Goal: Check status: Check status

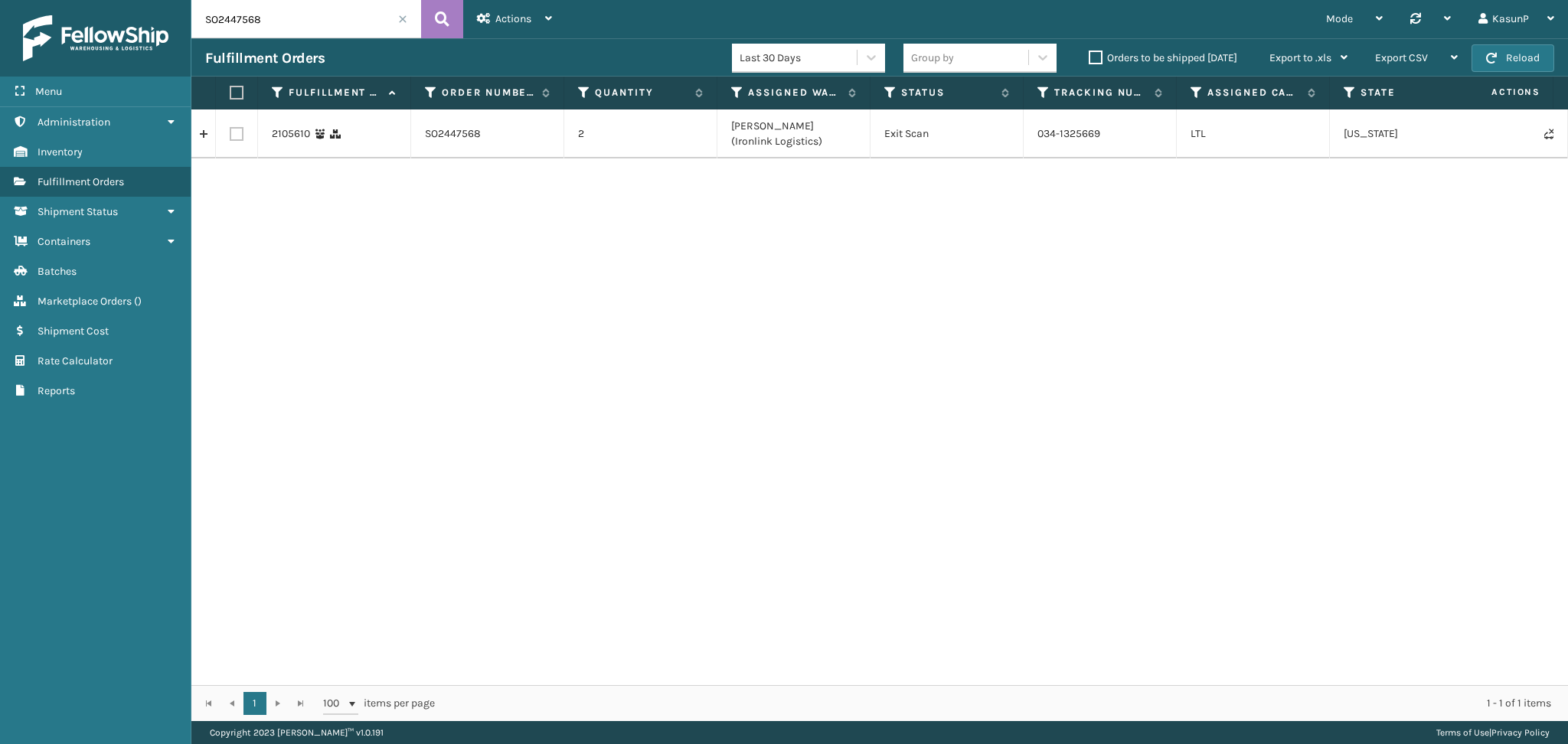
click at [241, 28] on input "SO2447568" at bounding box center [306, 19] width 230 height 38
paste input "11"
click at [437, 23] on icon at bounding box center [442, 19] width 15 height 23
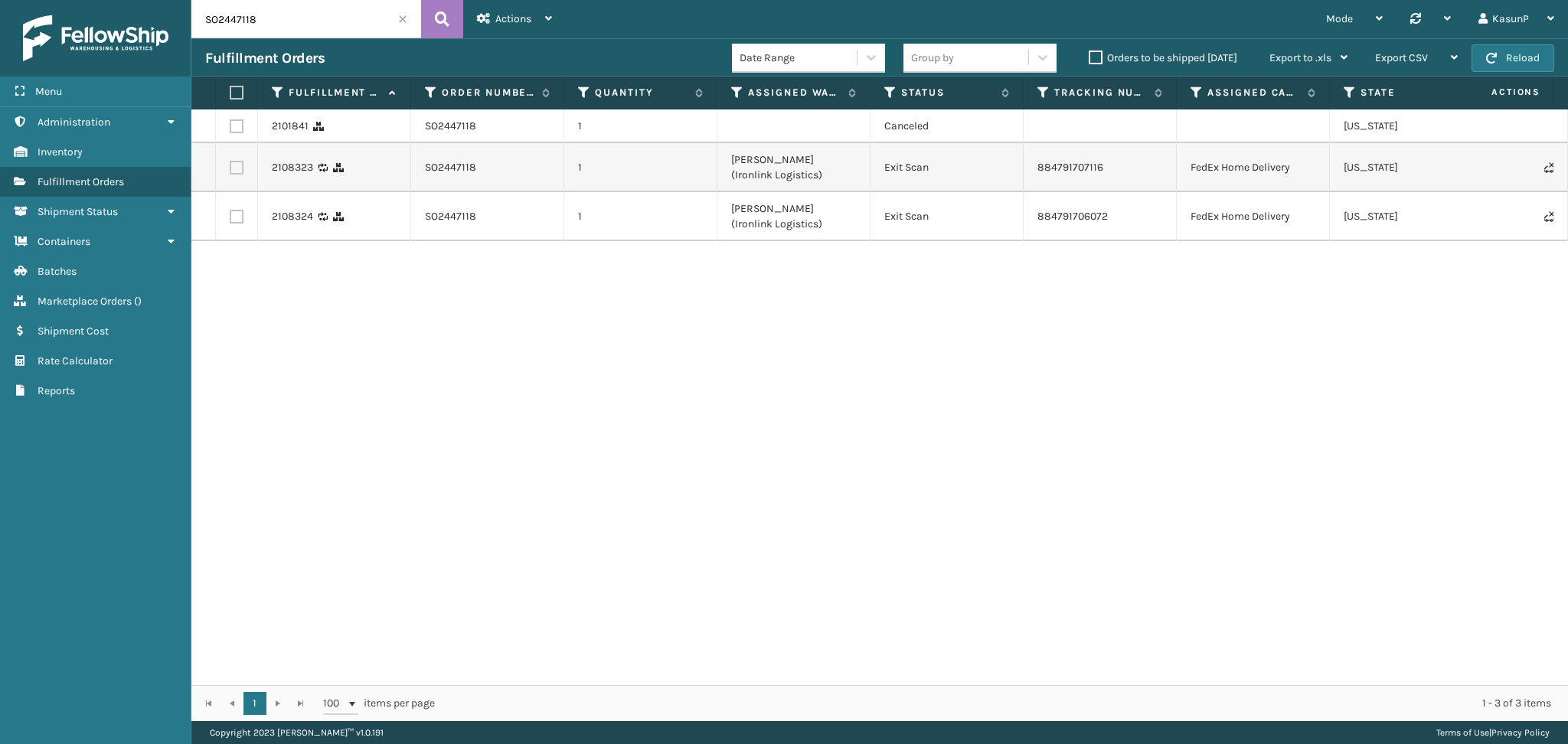
click at [247, 22] on input "SO2447118" at bounding box center [306, 19] width 230 height 38
paste input "8713"
type input "SO2448713"
click at [443, 28] on icon at bounding box center [442, 19] width 15 height 23
